Goal: Task Accomplishment & Management: Manage account settings

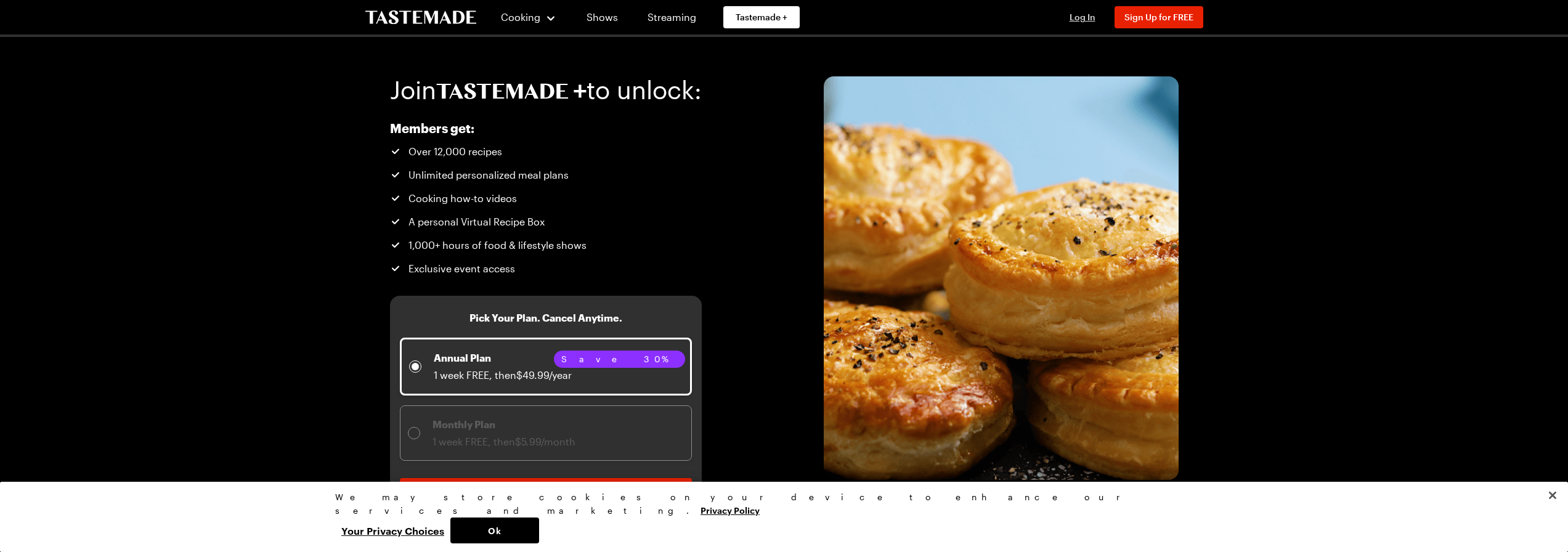
click at [1086, 18] on span "Log In" at bounding box center [1082, 17] width 26 height 11
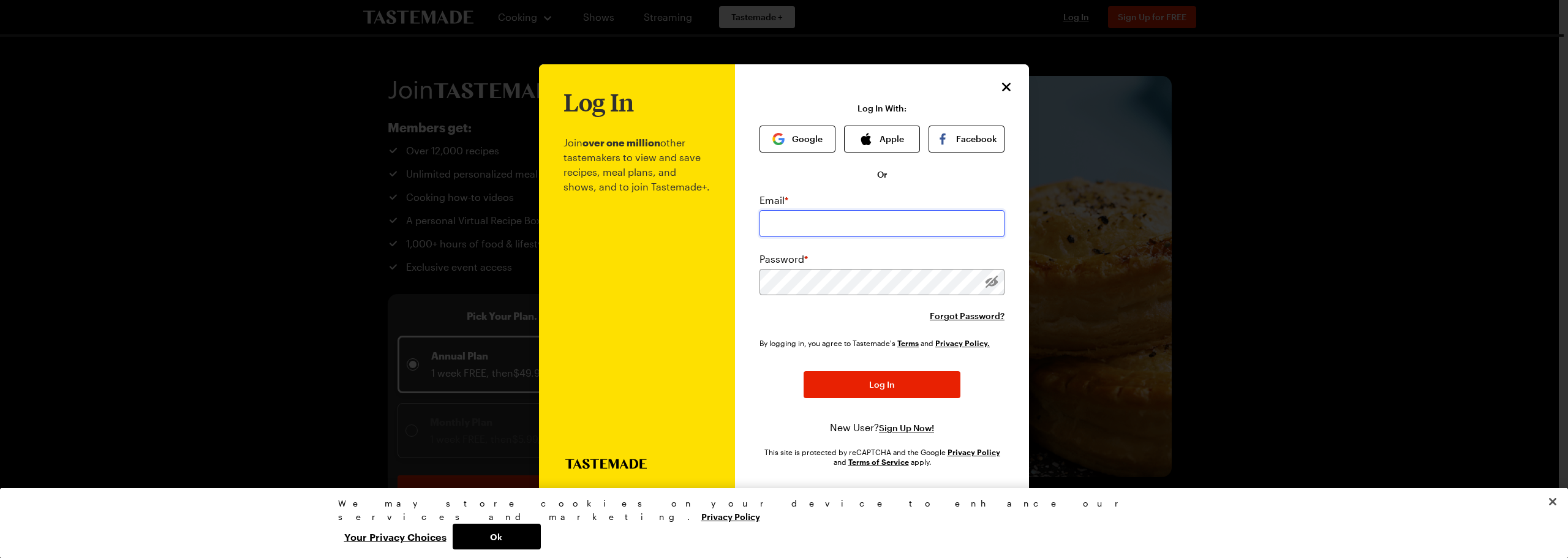
click at [784, 226] on input "email" at bounding box center [882, 224] width 245 height 27
type input "[EMAIL_ADDRESS][DOMAIN_NAME]"
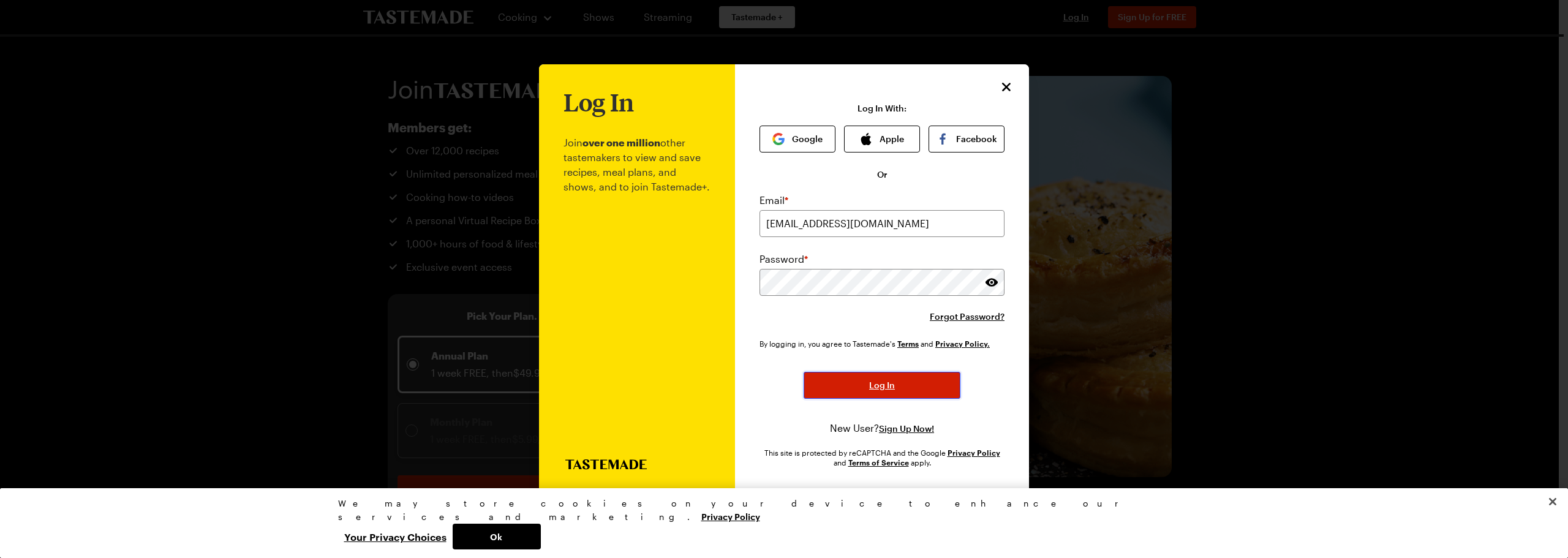
click at [864, 386] on button "Log In" at bounding box center [882, 386] width 157 height 27
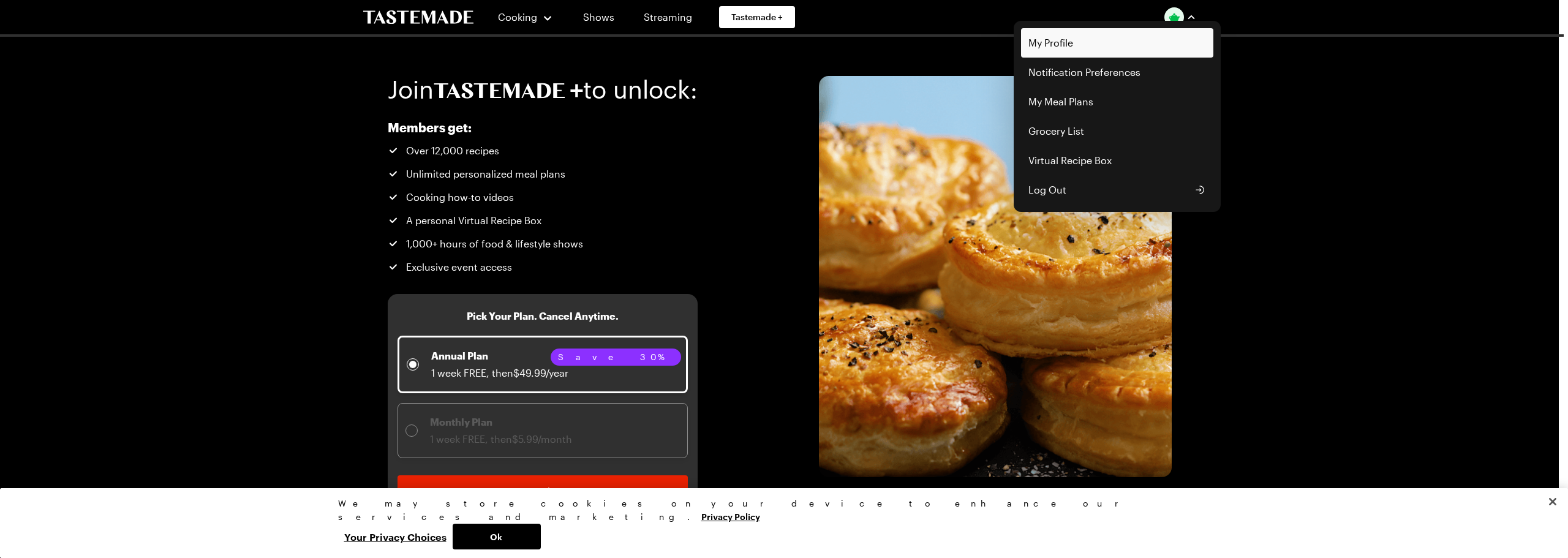
click at [1050, 46] on link "My Profile" at bounding box center [1117, 42] width 192 height 29
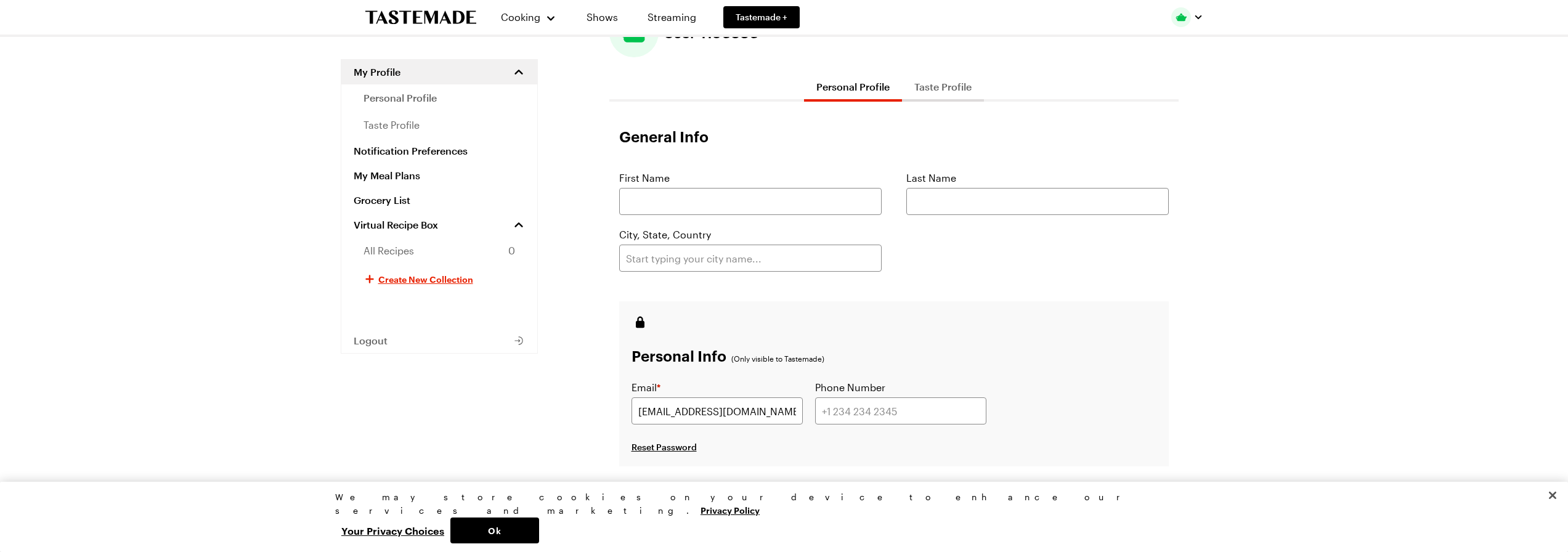
scroll to position [62, 0]
click at [409, 101] on span "personal profile" at bounding box center [400, 98] width 73 height 15
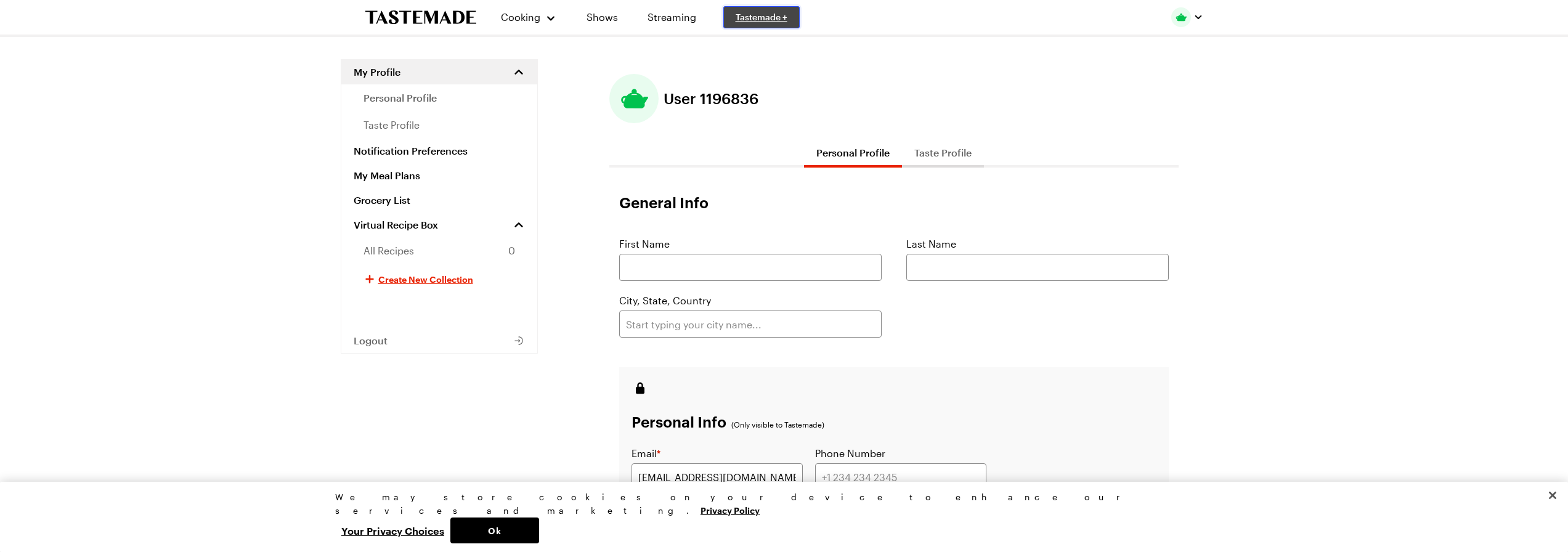
click at [773, 11] on span "Tastemade +" at bounding box center [762, 17] width 52 height 12
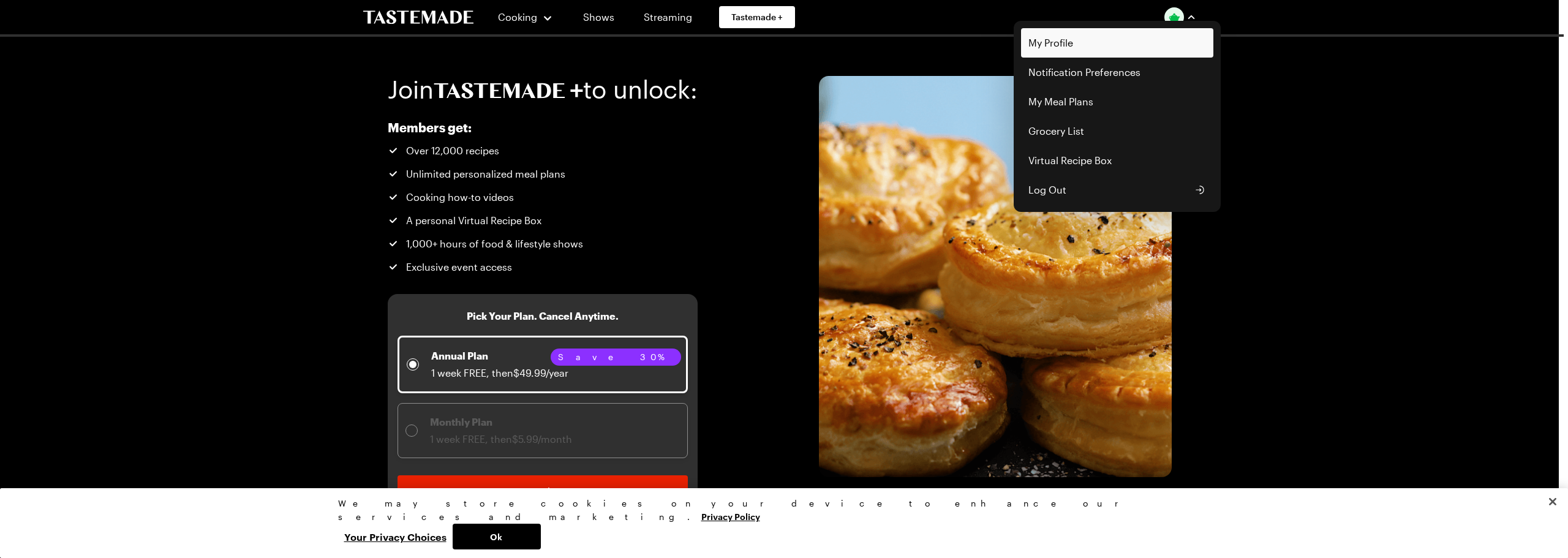
click at [1039, 45] on link "My Profile" at bounding box center [1117, 42] width 192 height 29
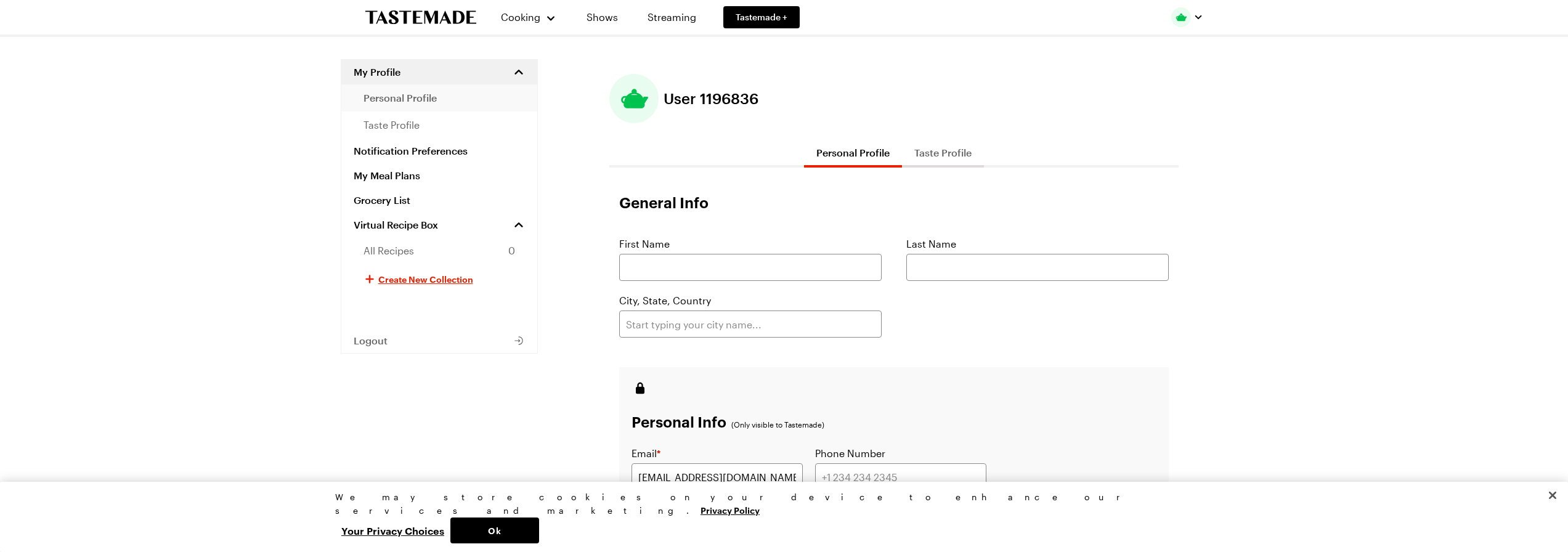
click at [419, 104] on span "personal profile" at bounding box center [400, 98] width 73 height 15
click at [765, 22] on span "Tastemade +" at bounding box center [762, 17] width 52 height 12
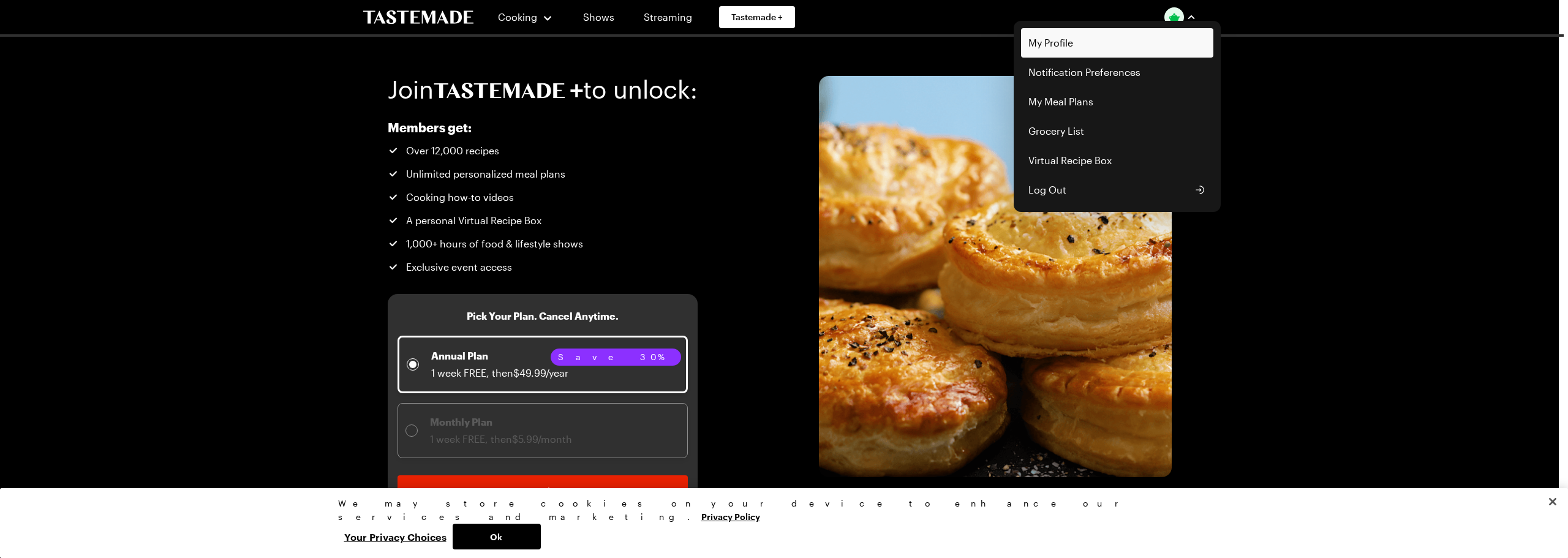
click at [1057, 43] on link "My Profile" at bounding box center [1117, 42] width 192 height 29
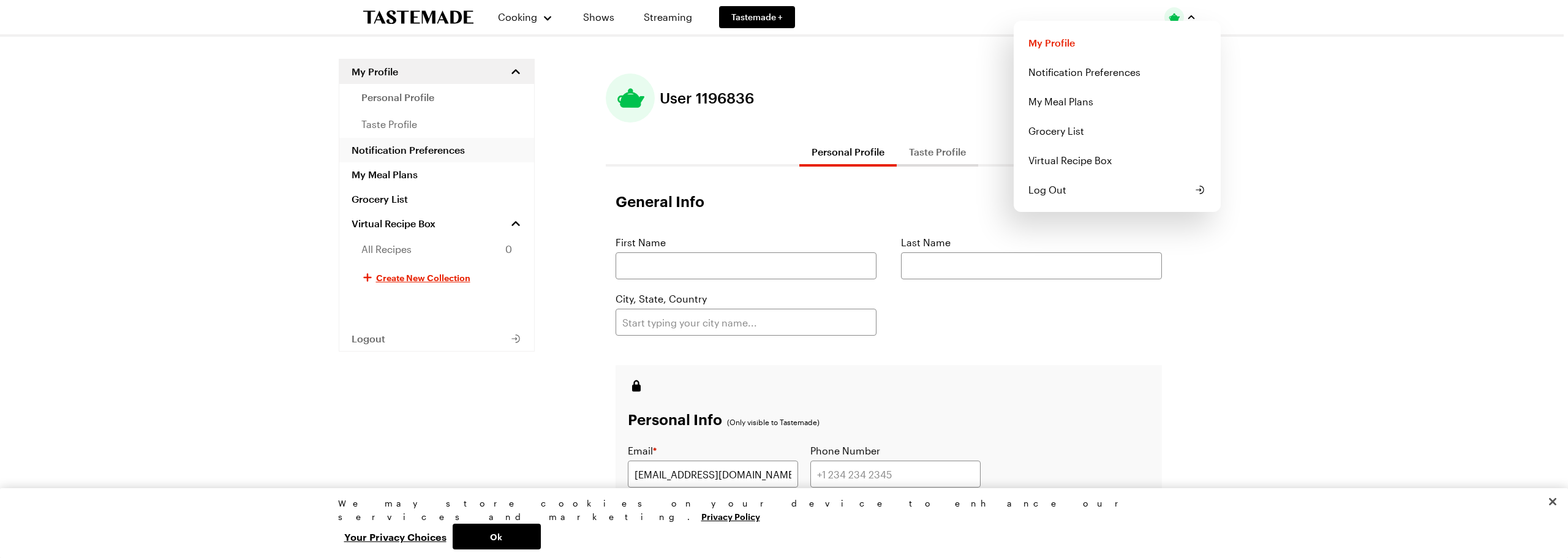
click at [484, 156] on div "Cooking Shows Streaming Tastemade + My Profile Notification Preferences My Meal…" at bounding box center [779, 415] width 882 height 830
